Goal: Information Seeking & Learning: Learn about a topic

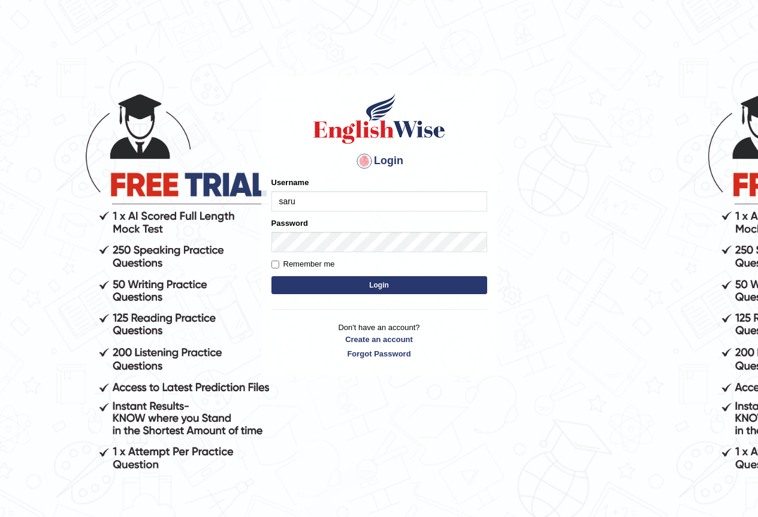
type input "sarugurung_parramatta"
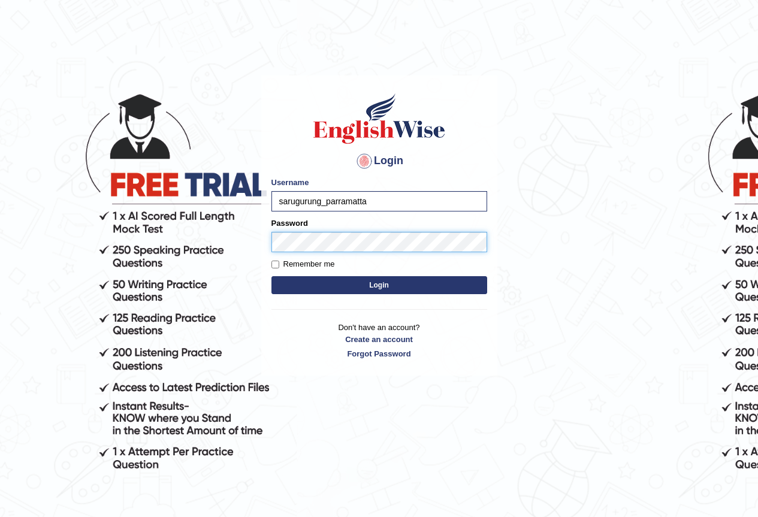
click at [271, 276] on button "Login" at bounding box center [379, 285] width 216 height 18
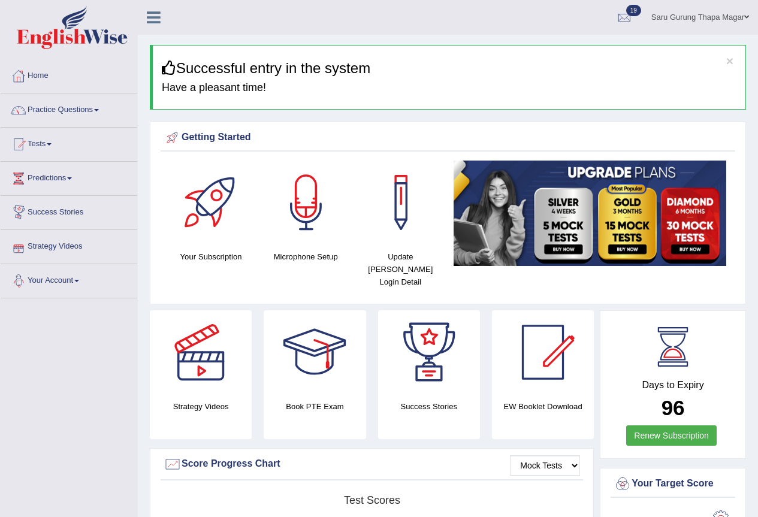
click at [59, 177] on link "Predictions" at bounding box center [69, 177] width 137 height 30
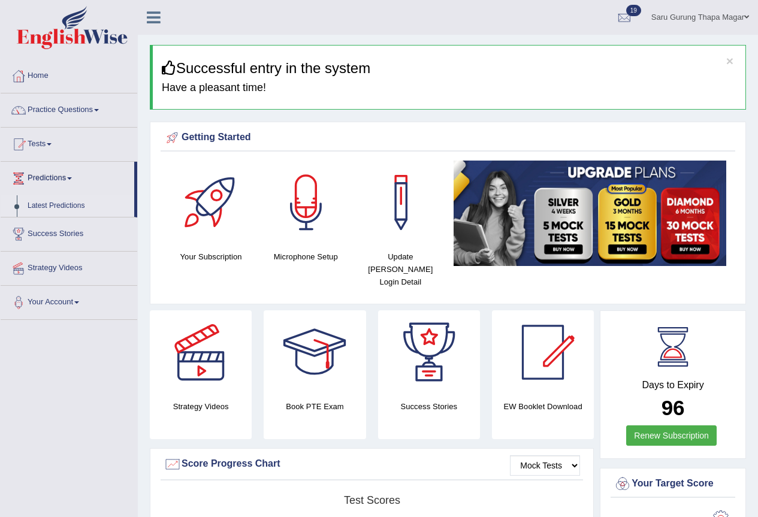
click at [75, 204] on link "Latest Predictions" at bounding box center [78, 206] width 112 height 22
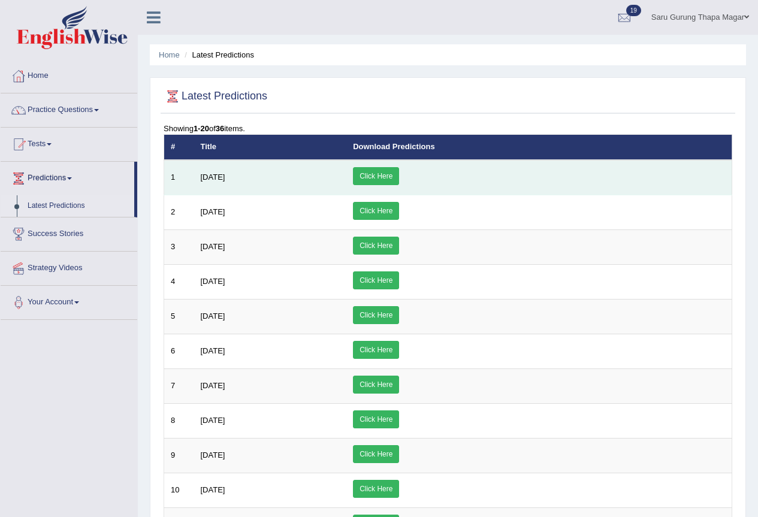
click at [476, 171] on td "Click Here" at bounding box center [538, 177] width 385 height 35
click at [399, 177] on link "Click Here" at bounding box center [376, 176] width 46 height 18
